Goal: Task Accomplishment & Management: Complete application form

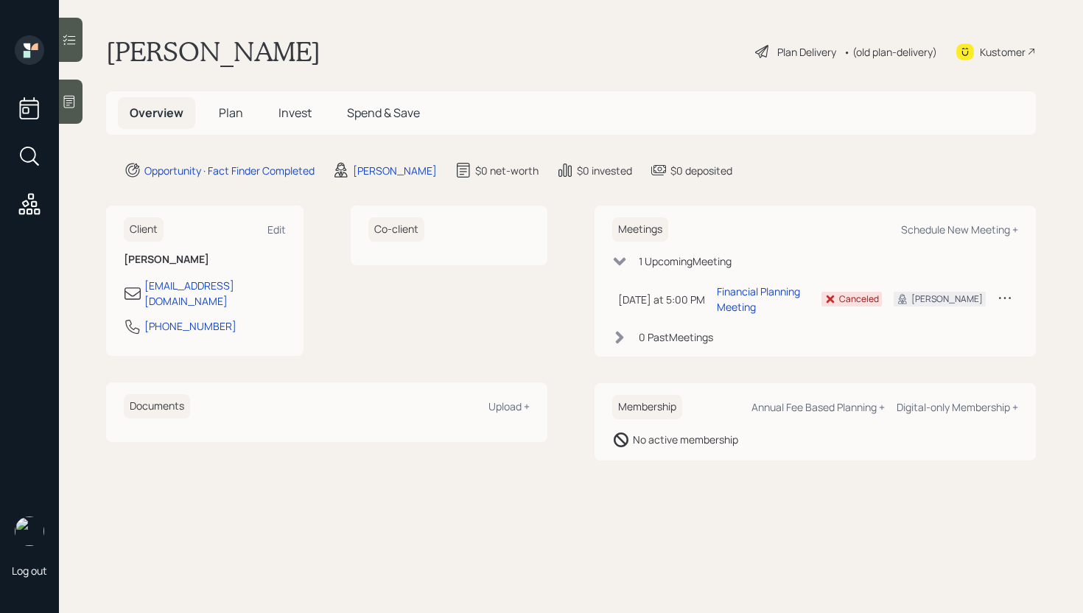
click at [69, 95] on icon at bounding box center [69, 101] width 15 height 15
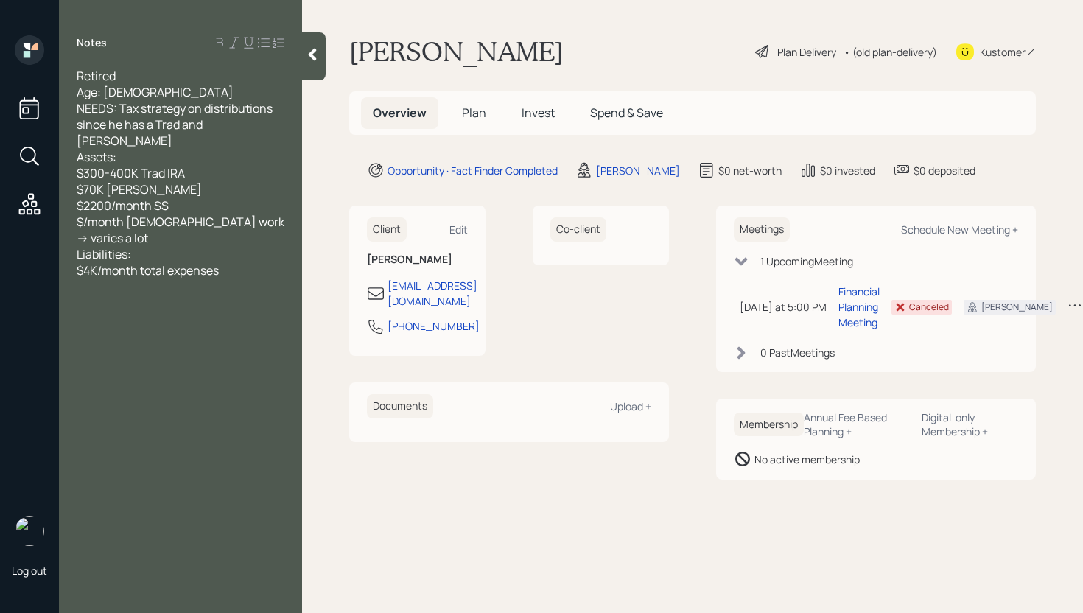
click at [473, 108] on span "Plan" at bounding box center [474, 113] width 24 height 16
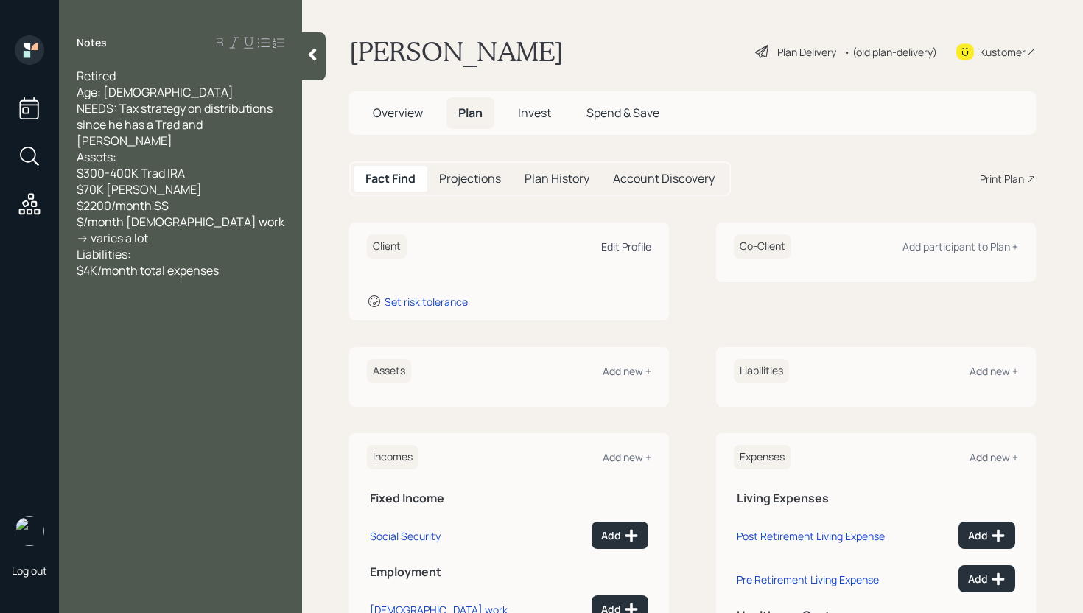
click at [617, 245] on div "Edit Profile" at bounding box center [626, 246] width 50 height 14
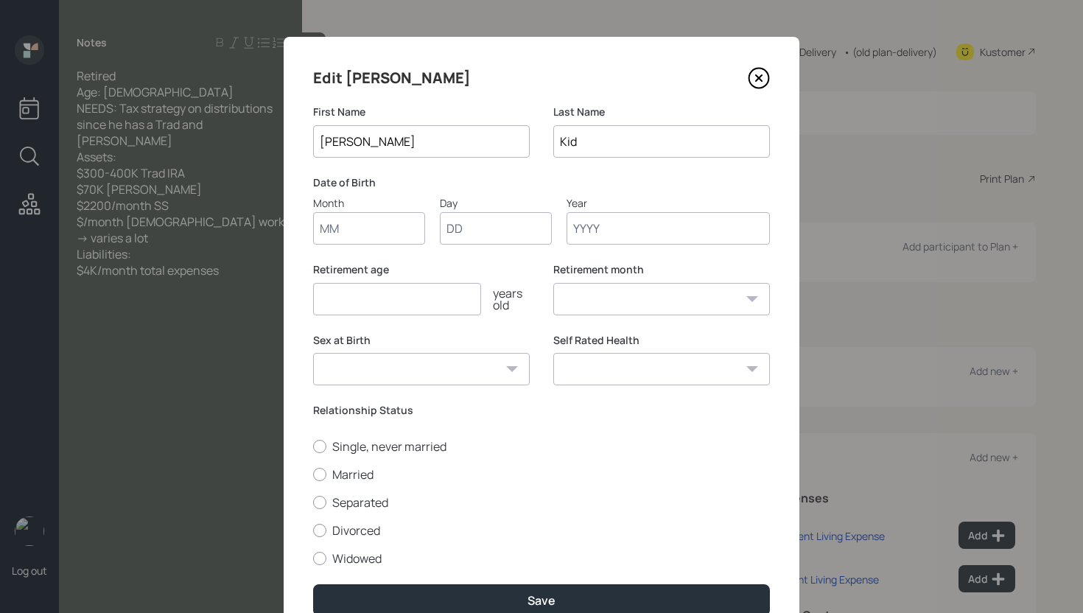
click at [381, 230] on input "Month" at bounding box center [369, 228] width 112 height 32
type input "01"
type input "1954"
select select "1"
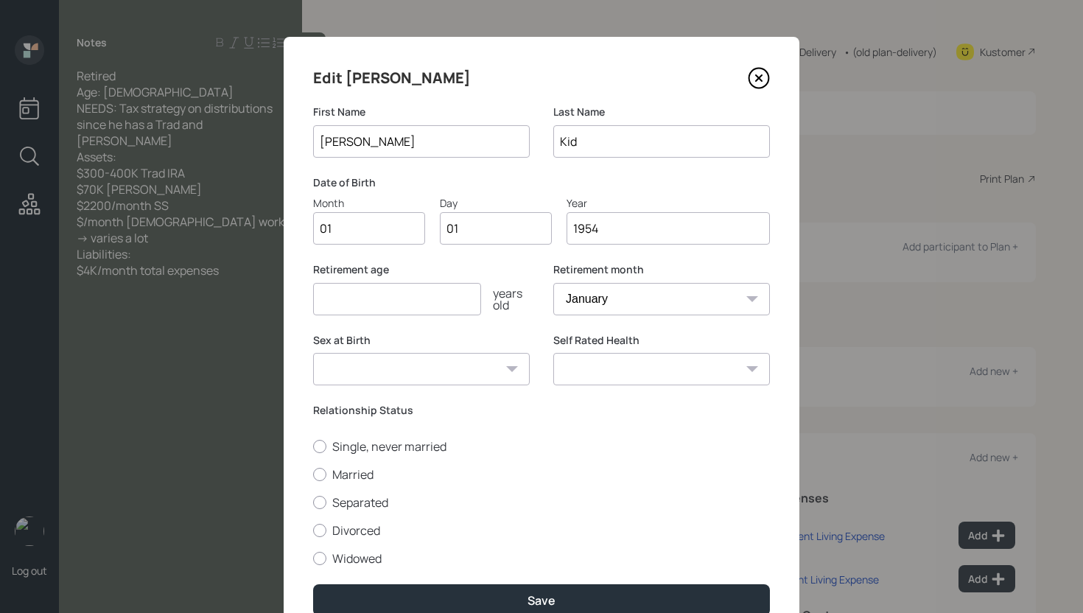
type input "1954"
click at [365, 298] on input "number" at bounding box center [397, 299] width 168 height 32
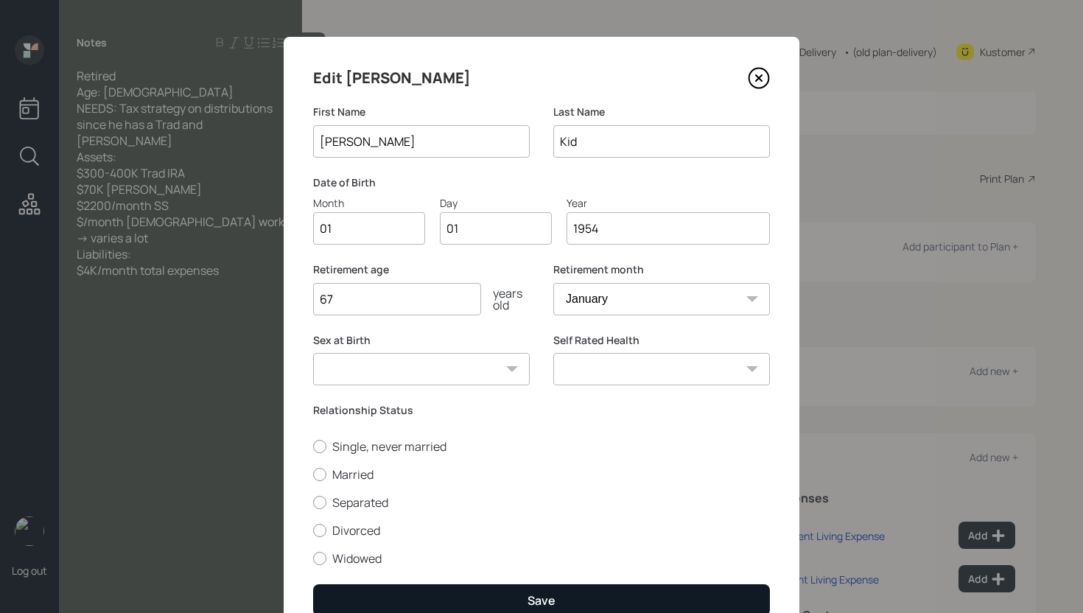
type input "67"
click at [519, 600] on button "Save" at bounding box center [541, 600] width 457 height 32
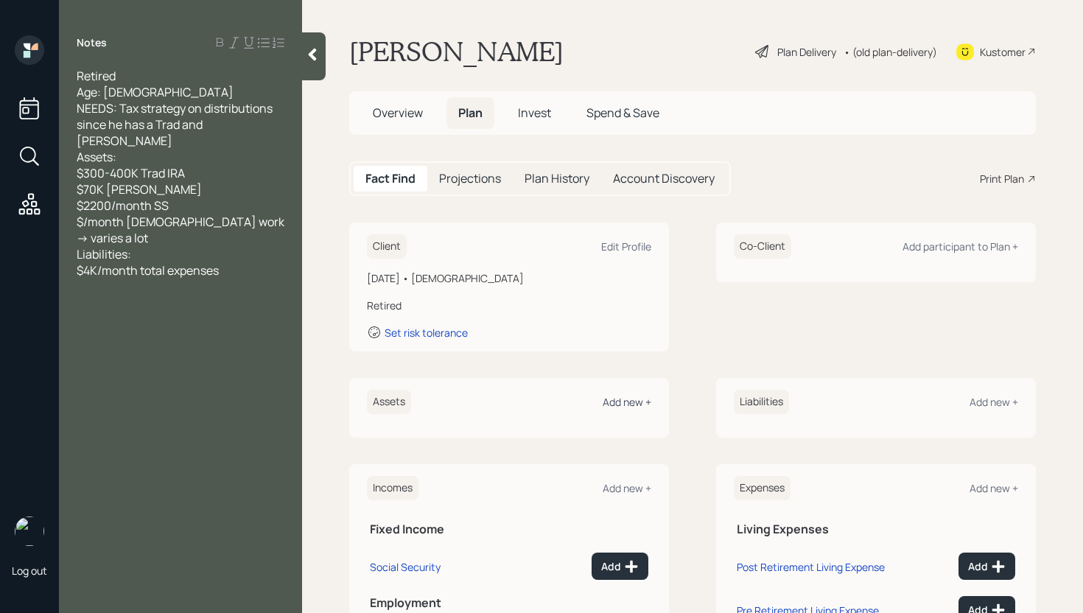
click at [622, 400] on div "Add new +" at bounding box center [627, 402] width 49 height 14
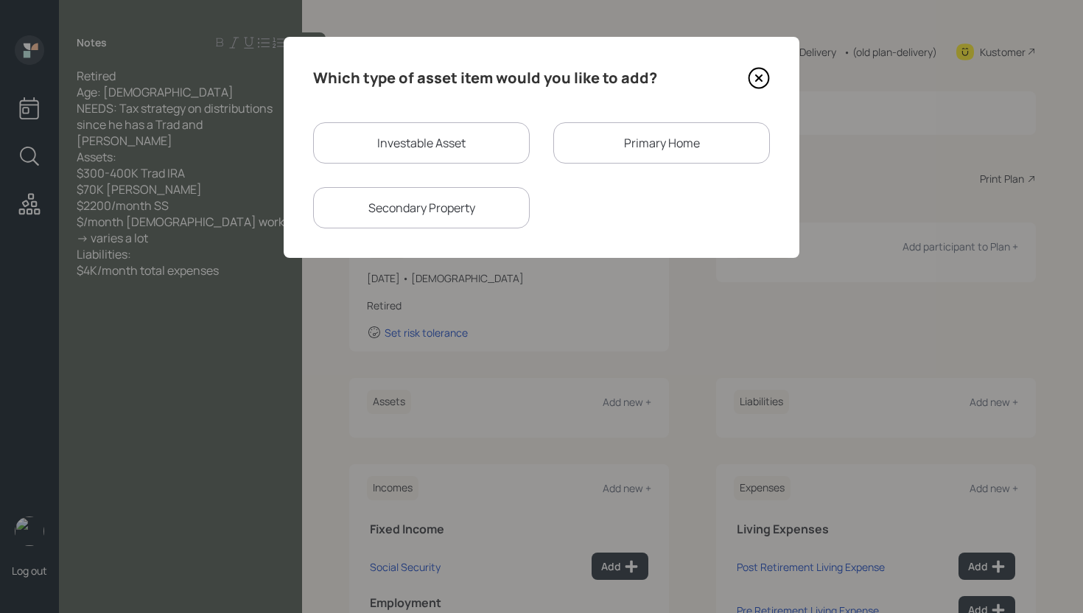
click at [435, 144] on div "Investable Asset" at bounding box center [421, 142] width 217 height 41
select select "taxable"
select select "balanced"
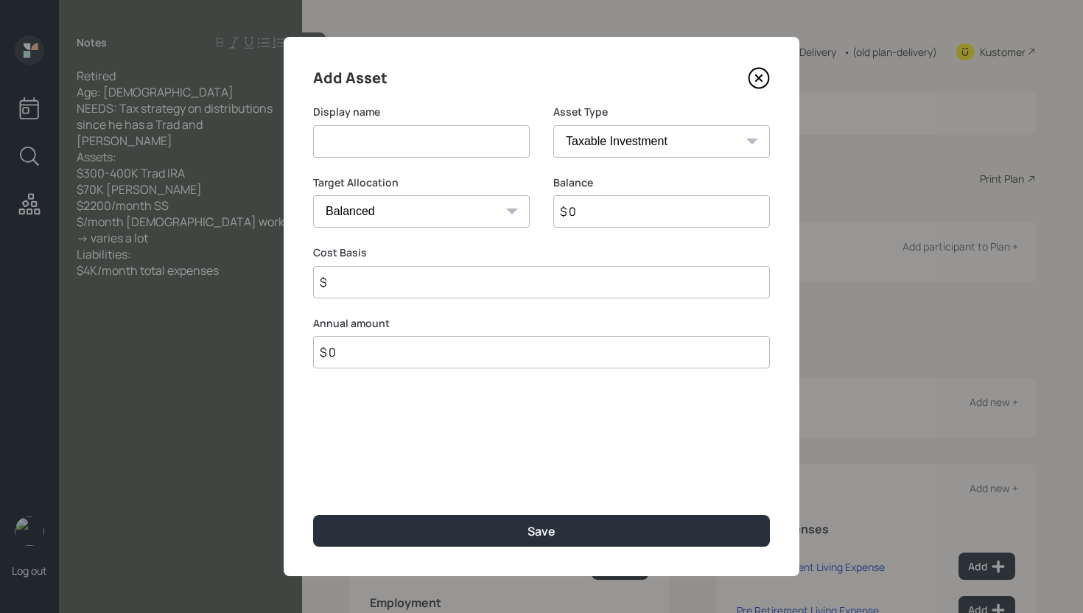
click at [435, 144] on input at bounding box center [421, 141] width 217 height 32
type input "Traditional IRA"
click at [642, 129] on select "SEP [PERSON_NAME] IRA 401(k) [PERSON_NAME] 401(k) 403(b) [PERSON_NAME] 403(b) 4…" at bounding box center [661, 141] width 217 height 32
select select "ira"
click at [553, 125] on select "SEP [PERSON_NAME] IRA 401(k) [PERSON_NAME] 401(k) 403(b) [PERSON_NAME] 403(b) 4…" at bounding box center [661, 141] width 217 height 32
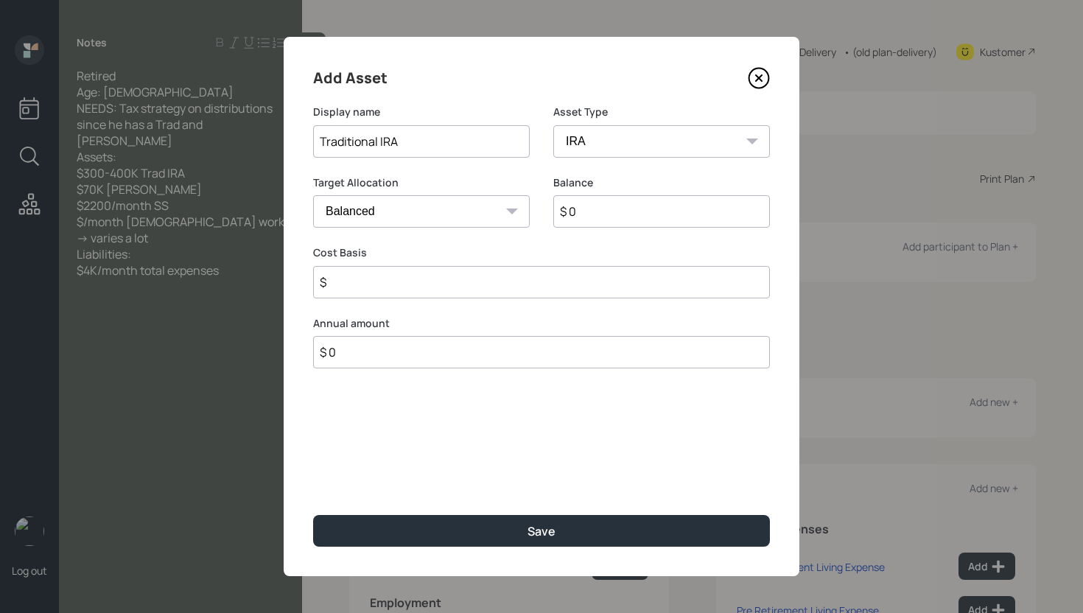
type input "$"
click at [634, 217] on input "$ 0" at bounding box center [661, 211] width 217 height 32
type input "$ 400,000"
type input "$ 0"
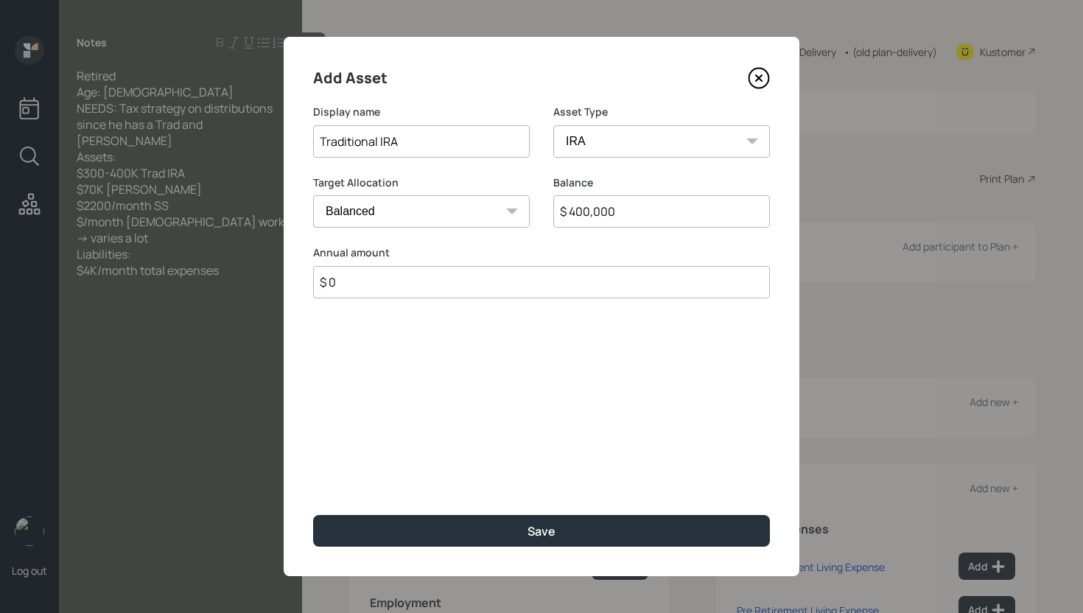
click at [313, 515] on button "Save" at bounding box center [541, 531] width 457 height 32
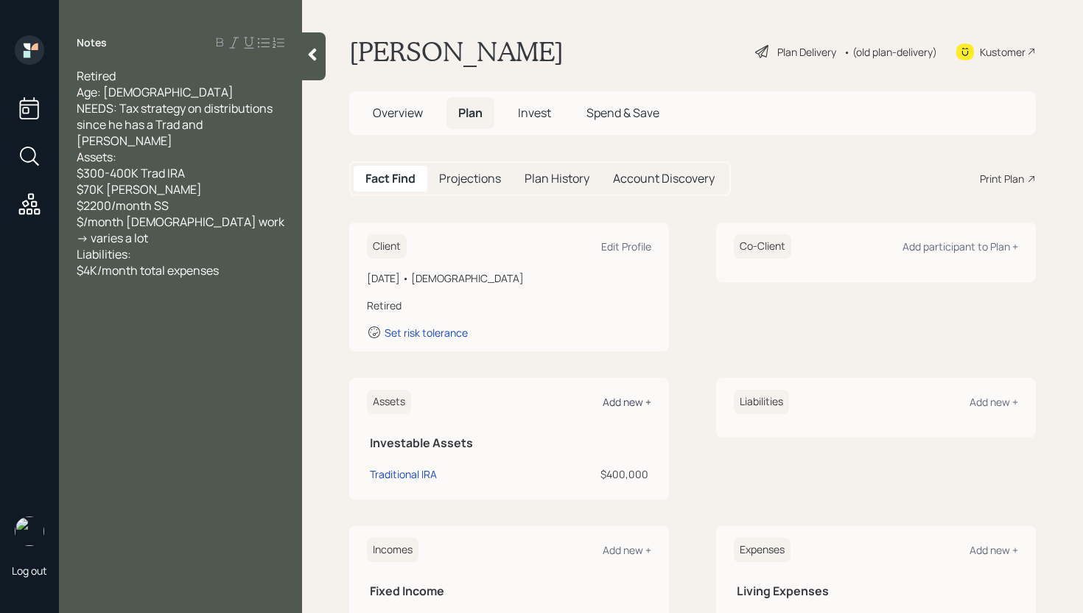
click at [635, 399] on div "Add new +" at bounding box center [627, 402] width 49 height 14
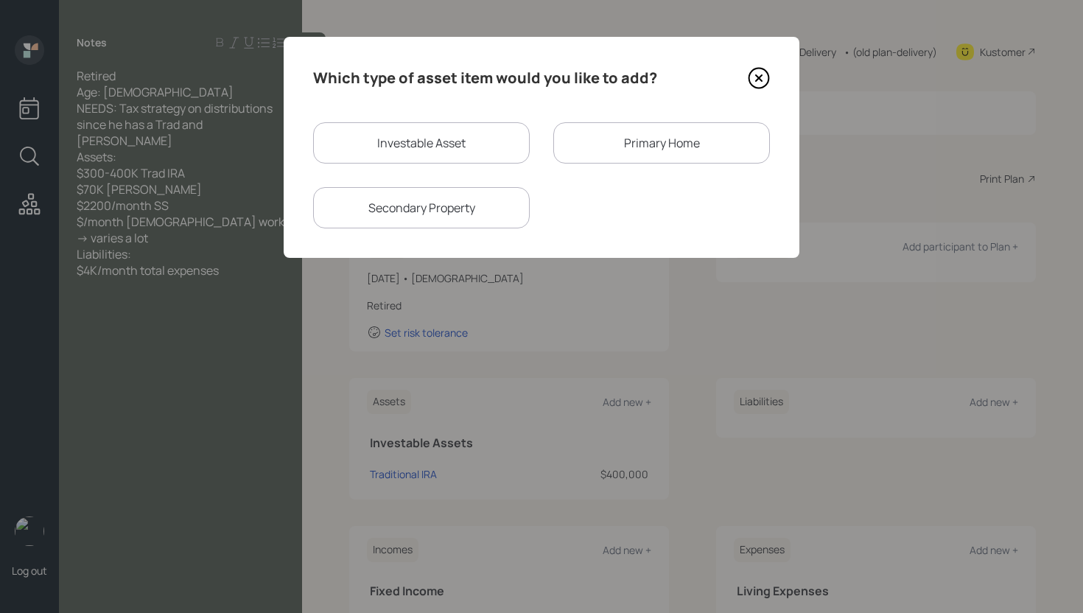
click at [457, 128] on div "Investable Asset" at bounding box center [421, 142] width 217 height 41
select select "taxable"
select select "balanced"
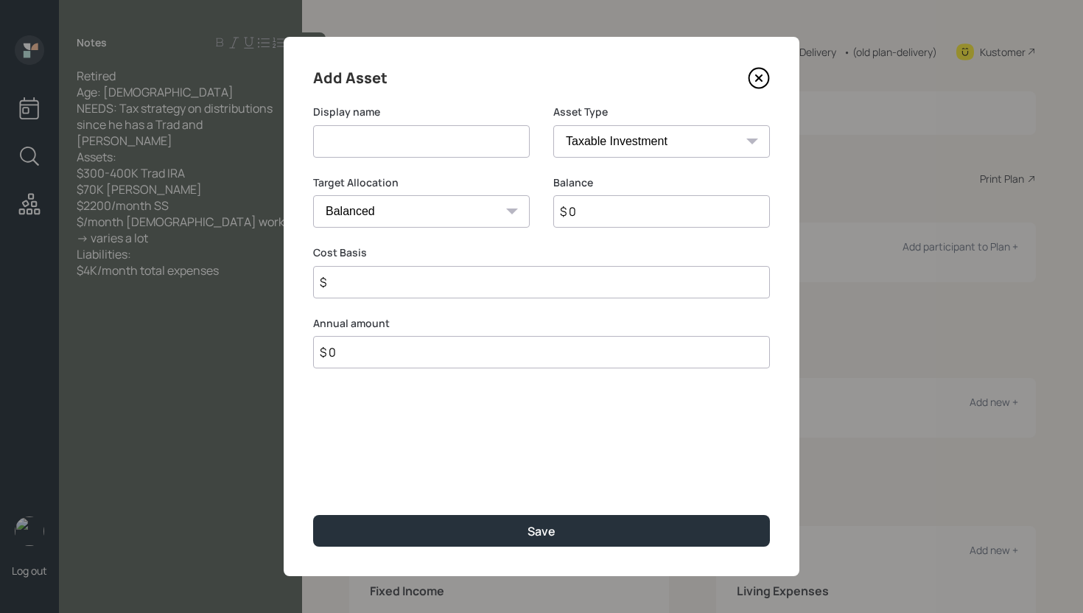
click at [457, 128] on input at bounding box center [421, 141] width 217 height 32
type input "[PERSON_NAME]"
click at [611, 146] on select "SEP [PERSON_NAME] IRA 401(k) [PERSON_NAME] 401(k) 403(b) [PERSON_NAME] 403(b) 4…" at bounding box center [661, 141] width 217 height 32
select select "roth_ira"
click at [553, 125] on select "SEP [PERSON_NAME] IRA 401(k) [PERSON_NAME] 401(k) 403(b) [PERSON_NAME] 403(b) 4…" at bounding box center [661, 141] width 217 height 32
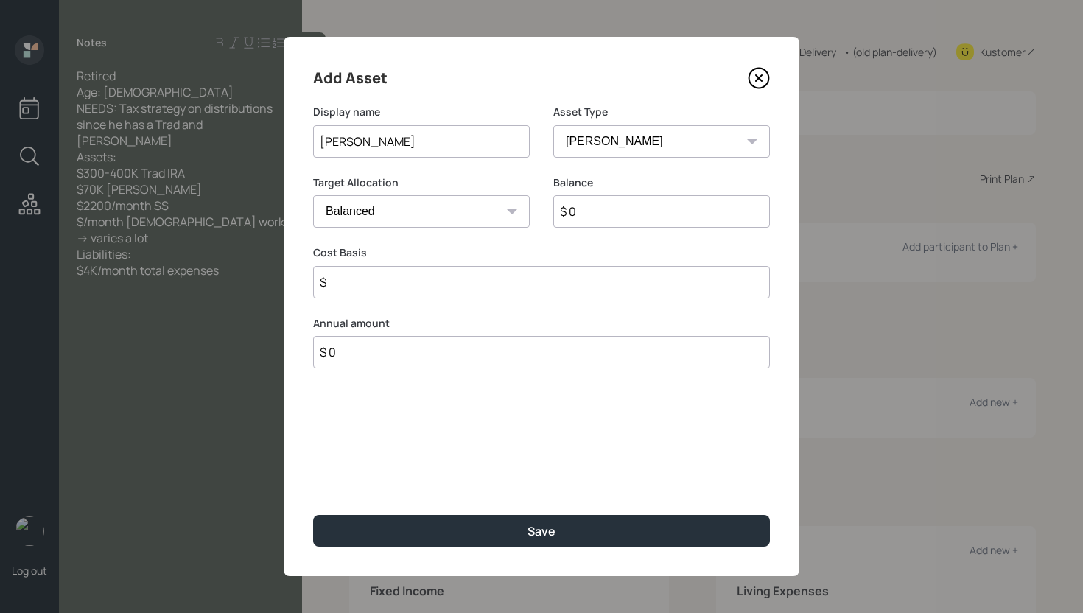
type input "$"
click at [595, 204] on input "$ 0" at bounding box center [661, 211] width 217 height 32
click at [596, 205] on input "$ 0" at bounding box center [661, 211] width 217 height 32
type input "$ 7,000"
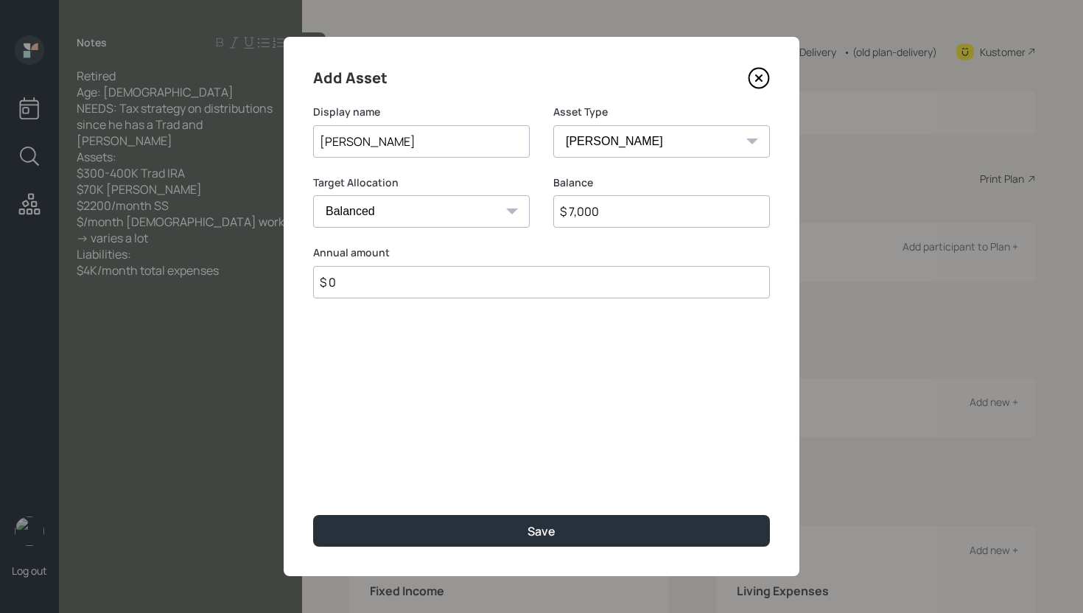
type input "$ 0"
click at [313, 515] on button "Save" at bounding box center [541, 531] width 457 height 32
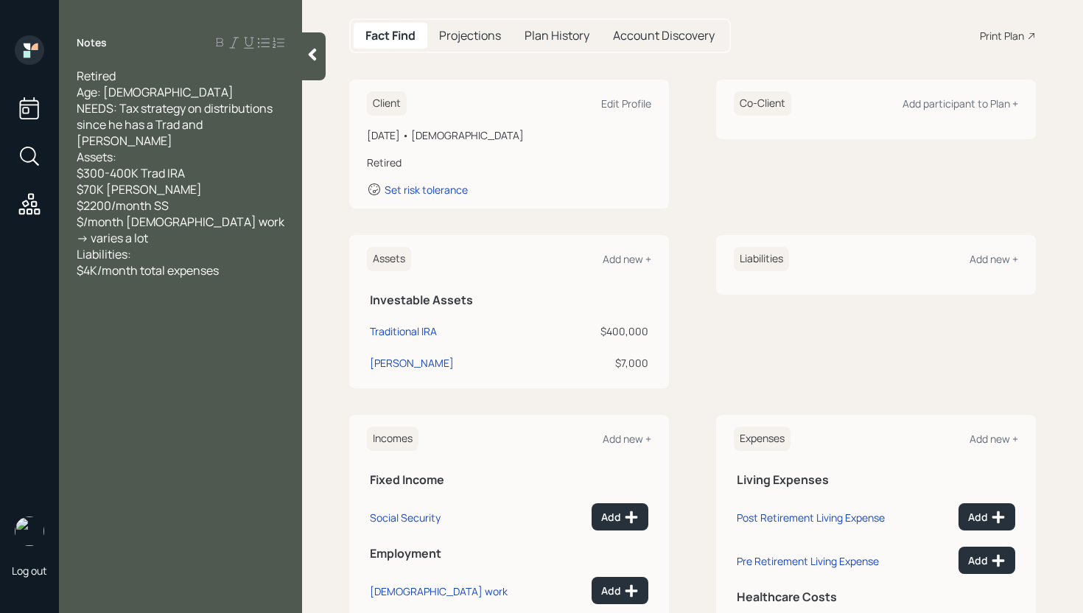
scroll to position [231, 0]
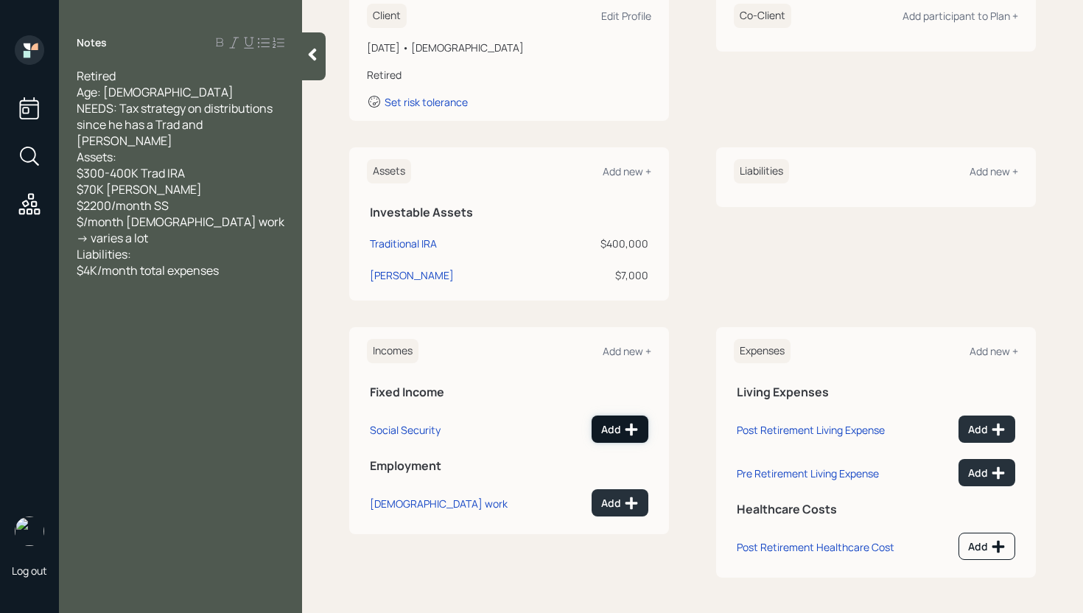
click at [611, 429] on div "Add" at bounding box center [620, 429] width 38 height 15
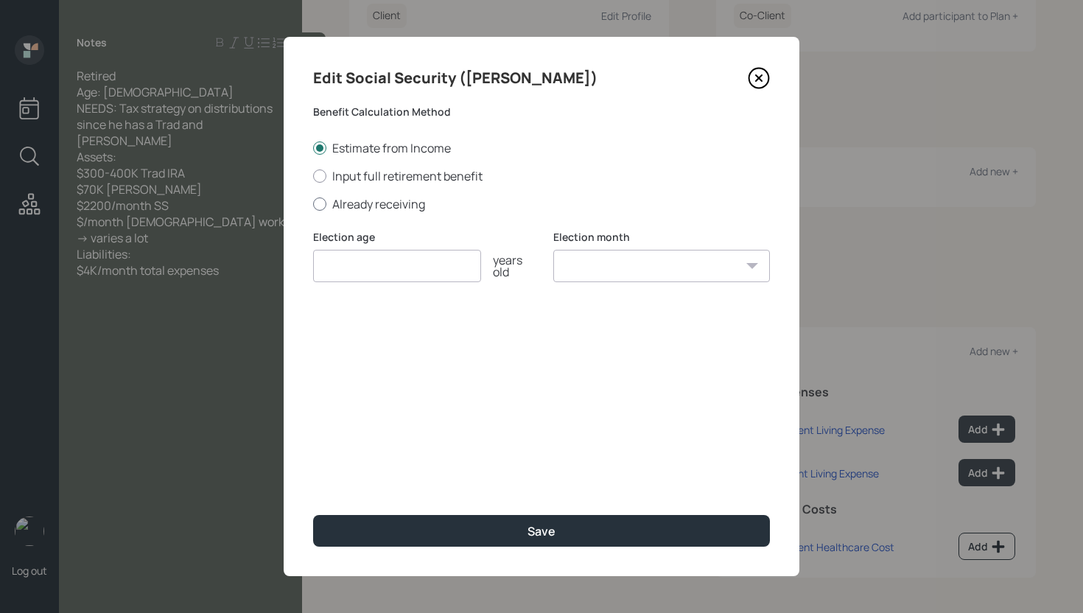
click at [393, 205] on label "Already receiving" at bounding box center [541, 204] width 457 height 16
click at [313, 204] on input "Already receiving" at bounding box center [312, 203] width 1 height 1
radio input "true"
click at [401, 274] on input "number" at bounding box center [397, 266] width 168 height 32
type input "67"
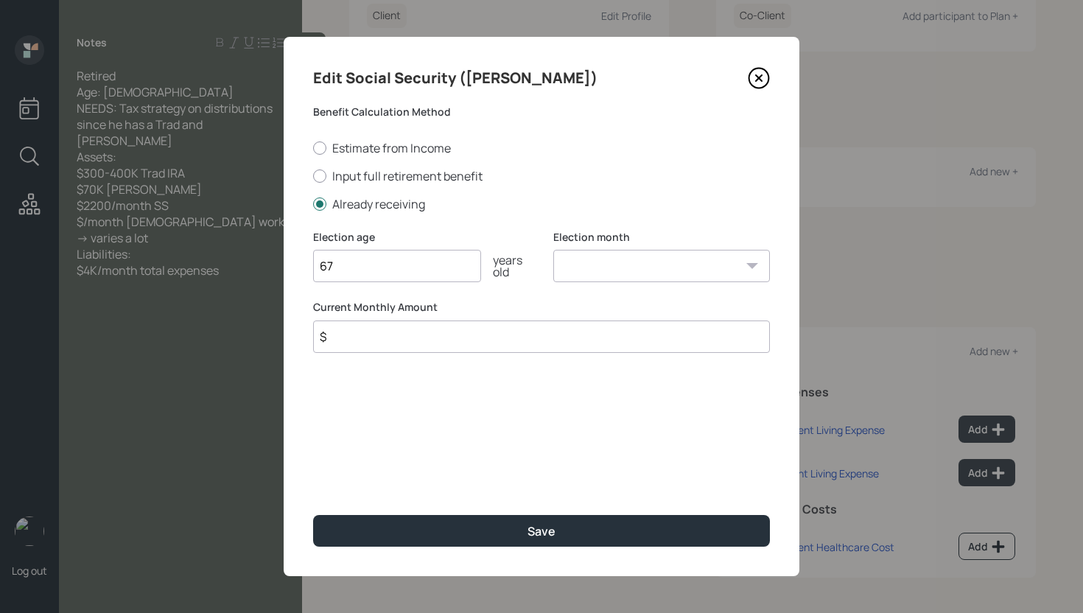
select select "1"
click at [553, 250] on select "January February March April May June July August September October November De…" at bounding box center [661, 266] width 217 height 32
type input "$ 2,200"
click at [313, 515] on button "Save" at bounding box center [541, 531] width 457 height 32
